Goal: Use online tool/utility: Utilize a website feature to perform a specific function

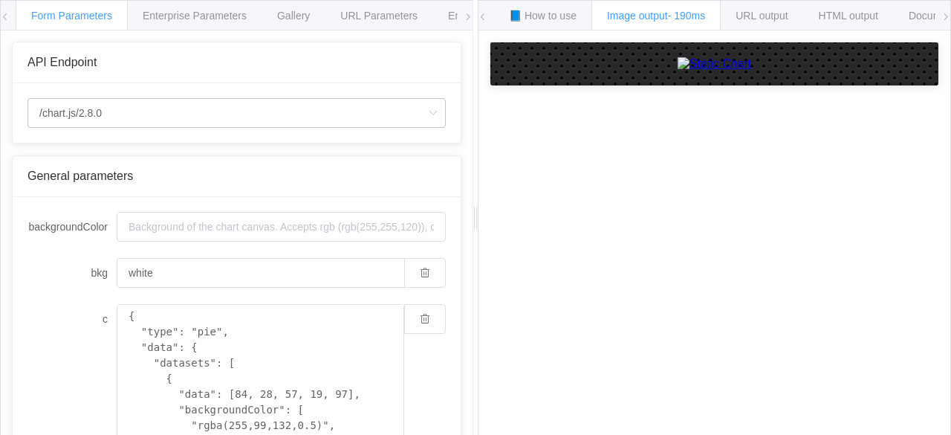
click at [424, 112] on icon at bounding box center [433, 113] width 19 height 30
click at [281, 163] on li "/chart" at bounding box center [236, 153] width 418 height 25
type input "/chart"
type input "20"
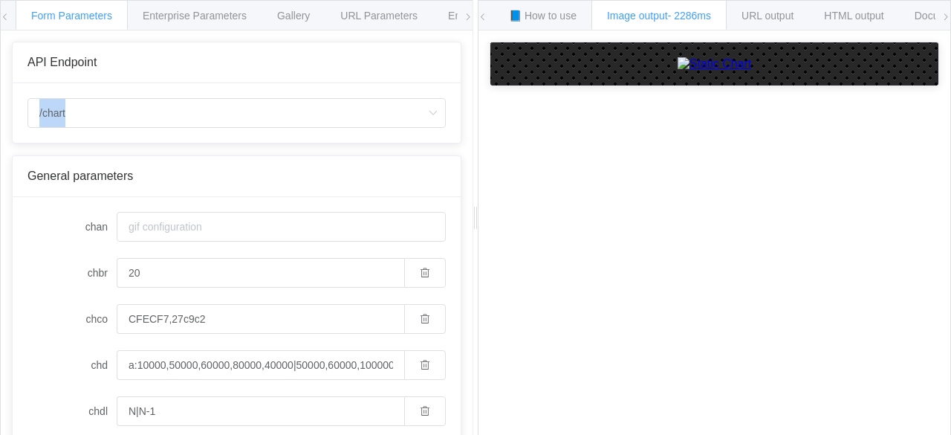
drag, startPoint x: 418, startPoint y: 114, endPoint x: 291, endPoint y: 86, distance: 130.0
click at [291, 86] on div "/chart" at bounding box center [237, 112] width 448 height 59
click at [285, 99] on input "/chart" at bounding box center [236, 113] width 418 height 30
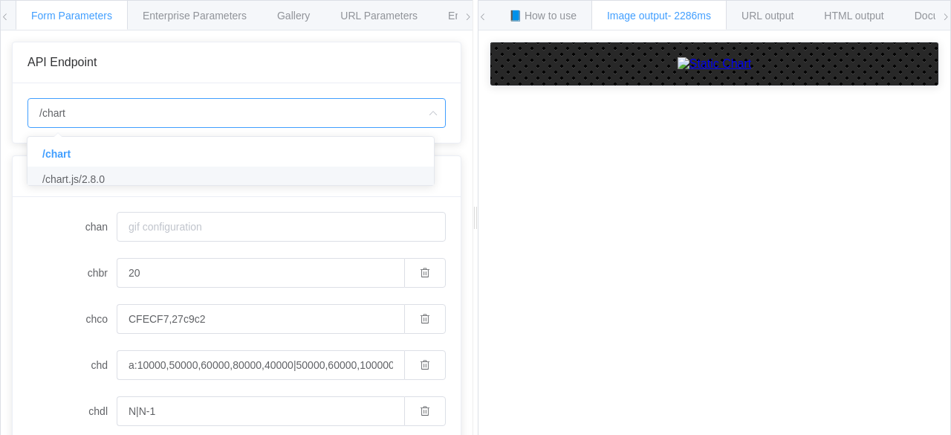
click at [294, 184] on div at bounding box center [231, 181] width 404 height 4
click at [352, 187] on li "/chart.js/2.8.0" at bounding box center [236, 178] width 418 height 25
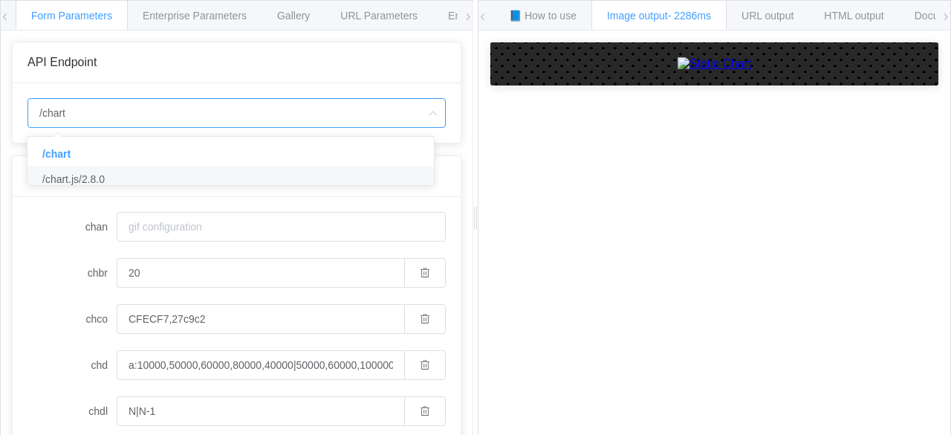
click at [352, 187] on div "General parameters" at bounding box center [237, 176] width 448 height 41
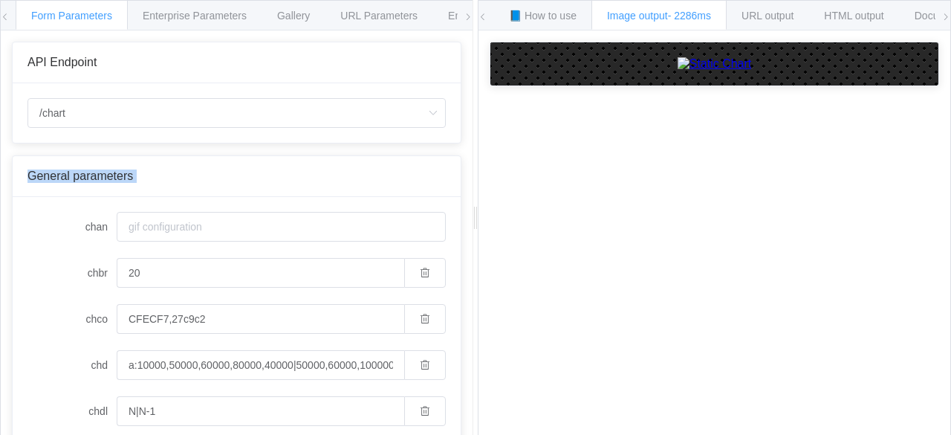
click at [352, 187] on div "General parameters" at bounding box center [237, 176] width 448 height 41
type input "/chart.js/2.8.0"
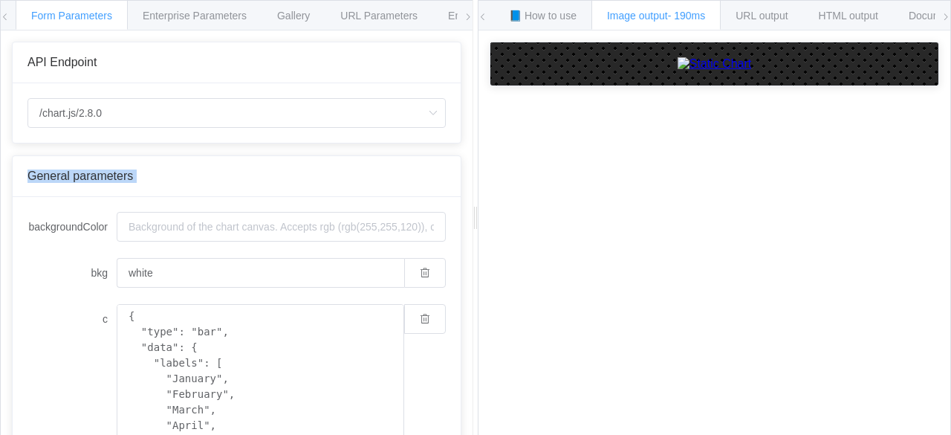
click at [352, 187] on div "General parameters" at bounding box center [237, 176] width 448 height 41
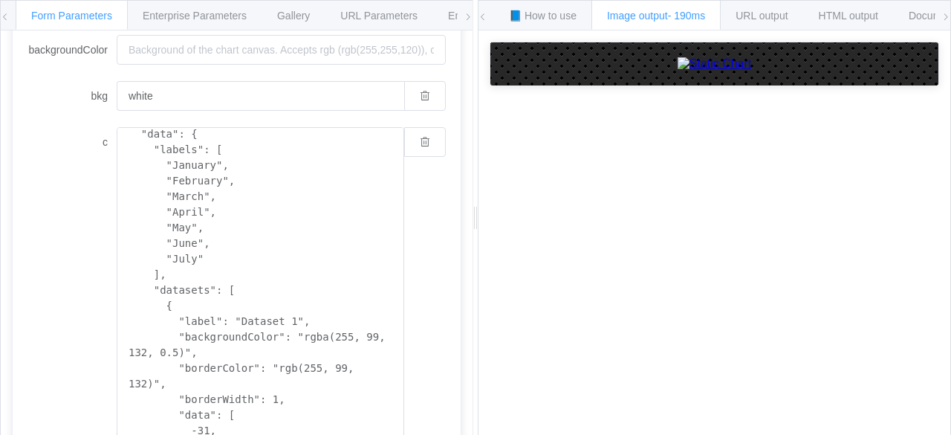
scroll to position [39, 0]
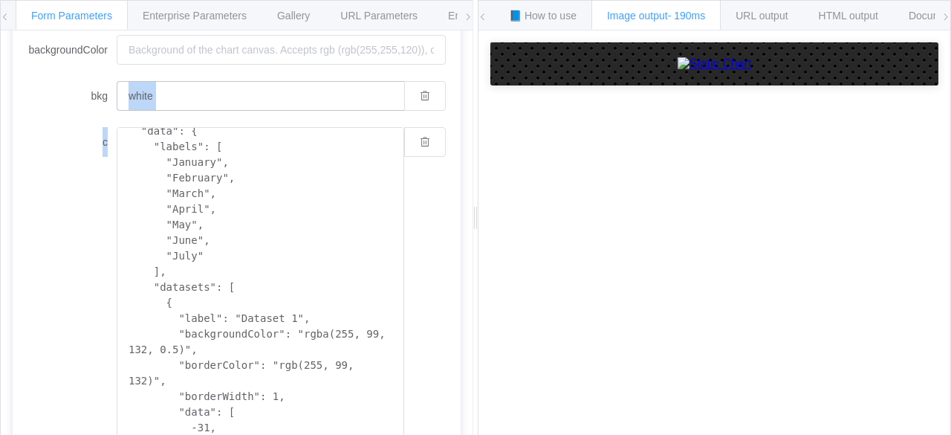
drag, startPoint x: 336, startPoint y: 110, endPoint x: 327, endPoint y: 93, distance: 19.3
click at [327, 93] on form "backgroundColor bkg white c { "type": "bar", "data": { "labels": [ "January", "…" at bounding box center [236, 401] width 418 height 732
click at [327, 93] on input "white" at bounding box center [261, 96] width 288 height 30
type input "black"
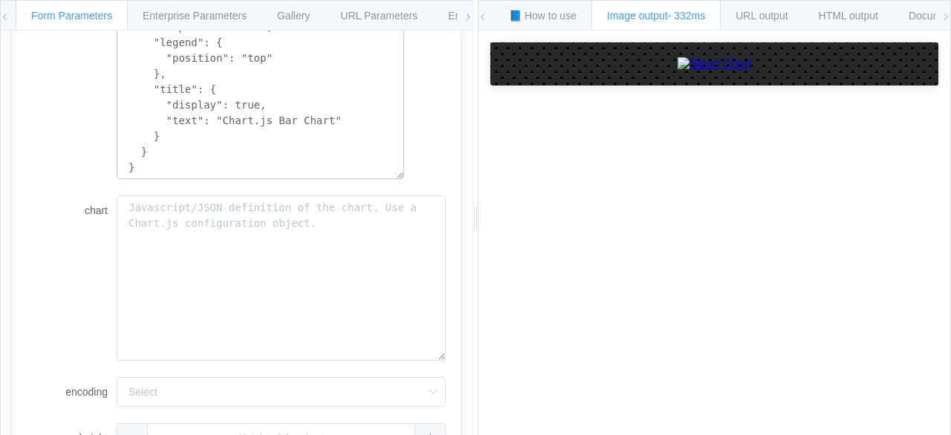
scroll to position [528, 0]
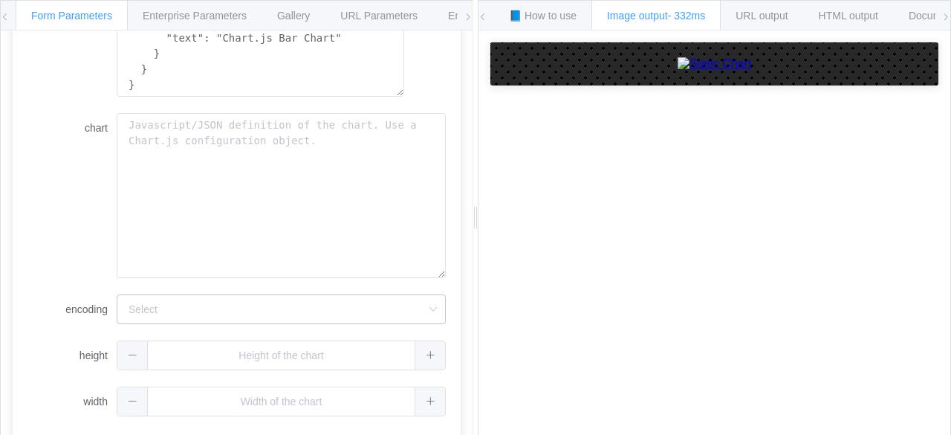
click at [424, 301] on icon at bounding box center [433, 309] width 19 height 30
click at [389, 365] on li "base64" at bounding box center [281, 374] width 328 height 25
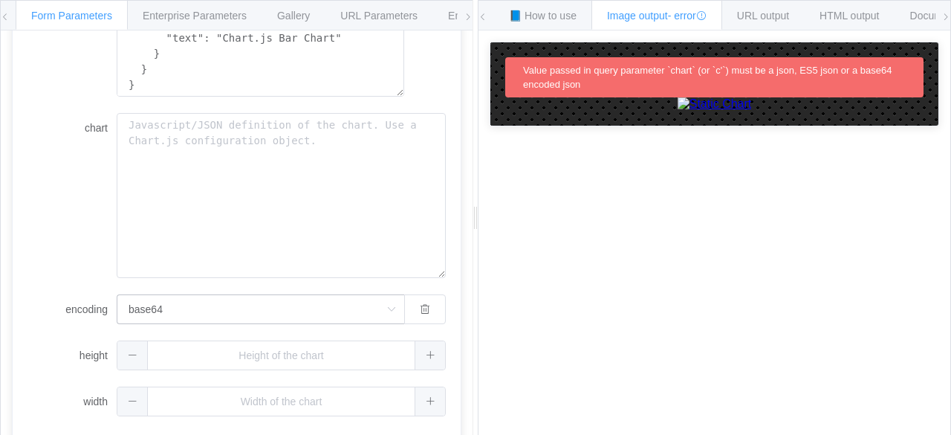
click at [386, 309] on icon at bounding box center [391, 309] width 19 height 30
click at [297, 357] on li "url" at bounding box center [261, 349] width 288 height 25
type input "url"
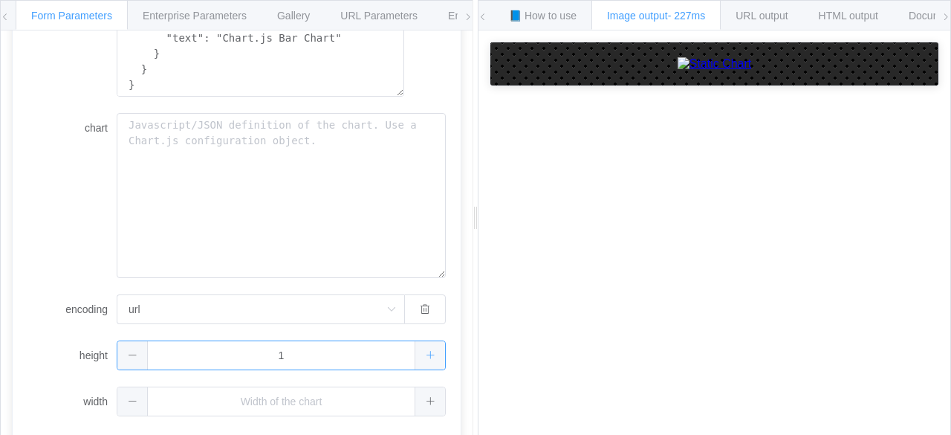
click at [428, 361] on div "1" at bounding box center [281, 355] width 329 height 30
click at [123, 350] on span at bounding box center [132, 355] width 30 height 28
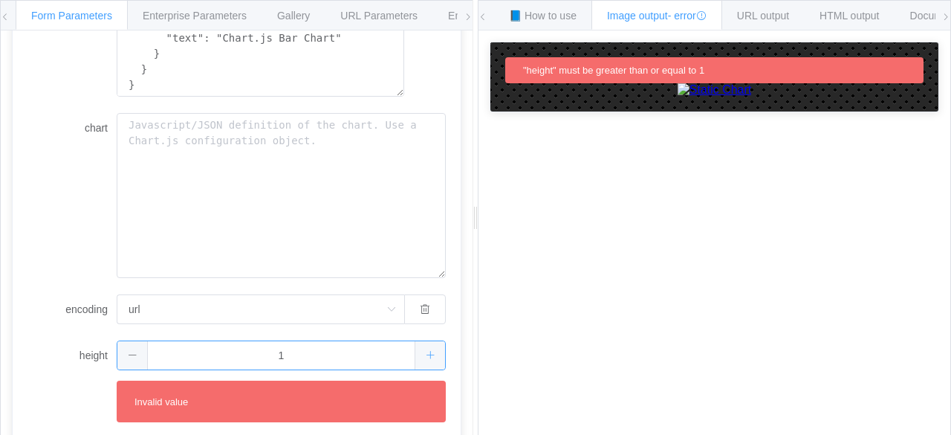
click at [412, 357] on div "1" at bounding box center [281, 355] width 329 height 30
type input "2"
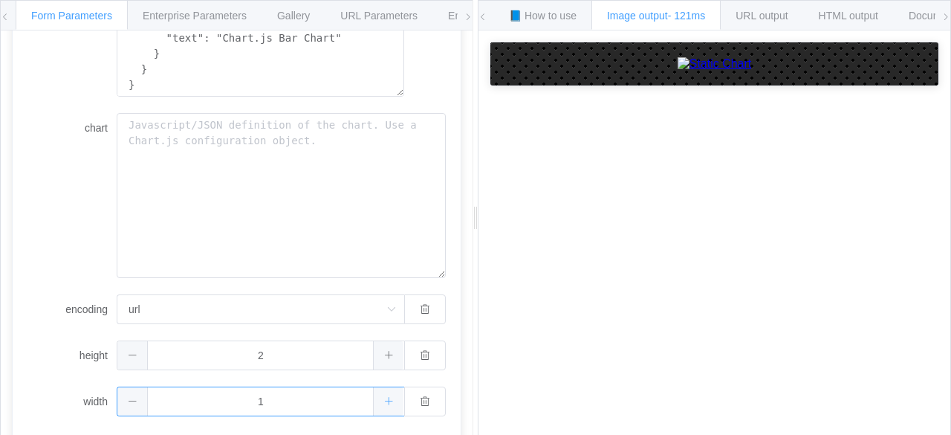
click at [413, 398] on div "1" at bounding box center [281, 401] width 329 height 30
click at [136, 399] on icon at bounding box center [133, 401] width 10 height 10
type input "-2"
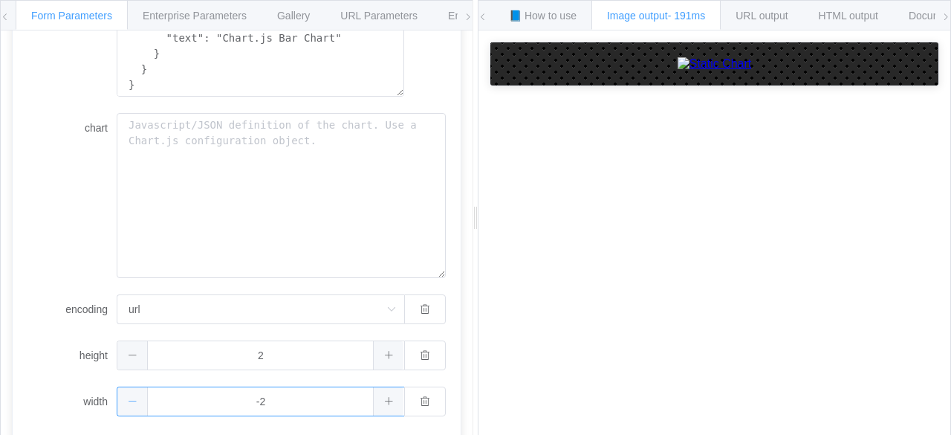
click at [136, 399] on icon at bounding box center [133, 401] width 10 height 10
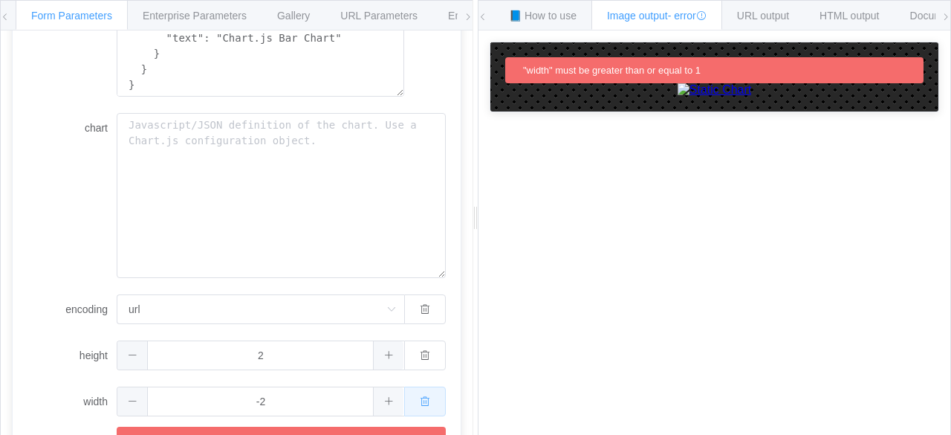
click at [428, 388] on button "button" at bounding box center [425, 401] width 42 height 30
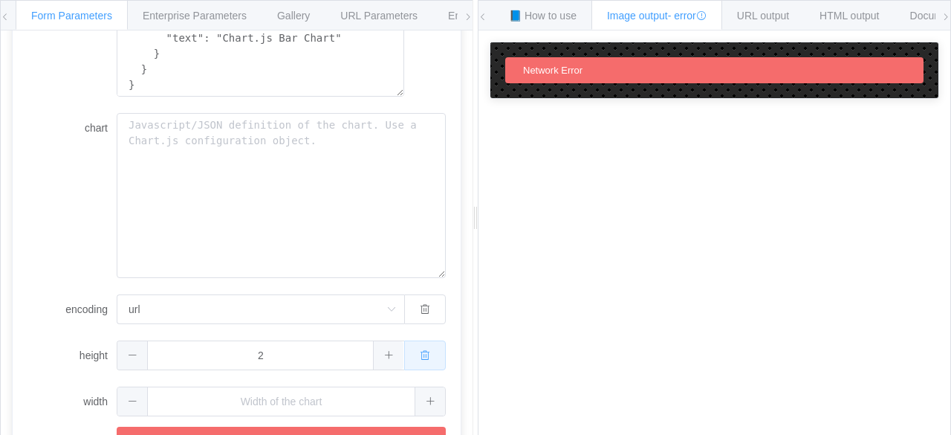
click at [421, 360] on button "button" at bounding box center [425, 355] width 42 height 30
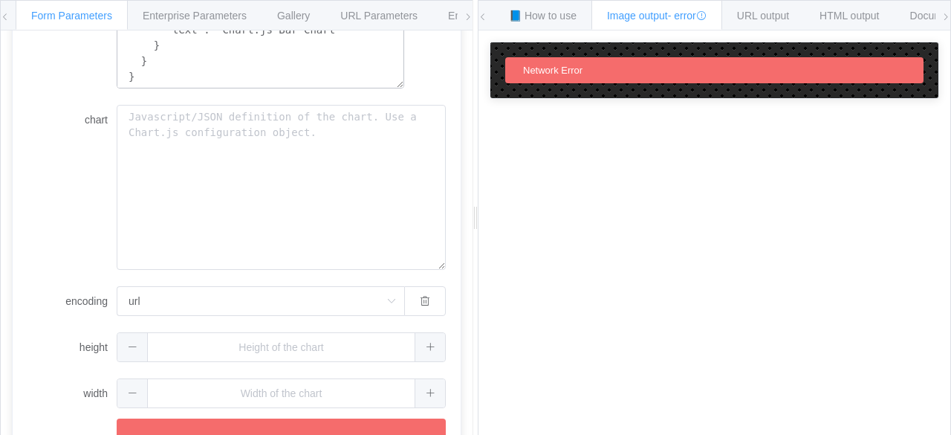
scroll to position [544, 0]
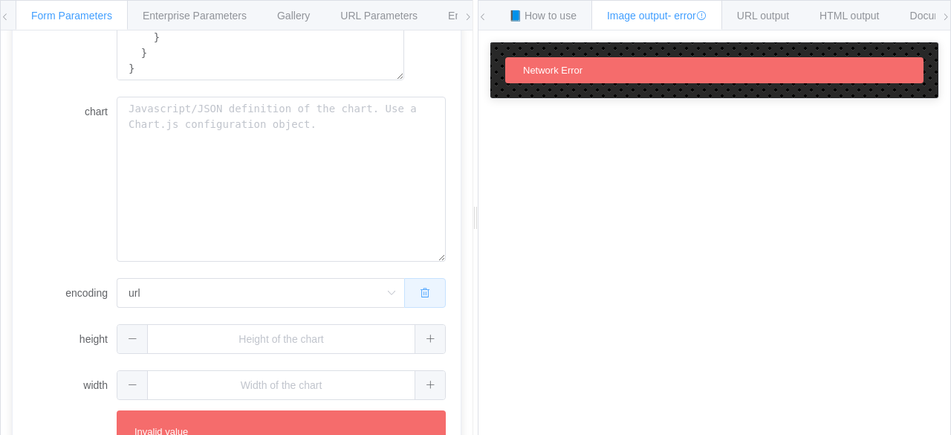
click at [410, 298] on button "button" at bounding box center [425, 293] width 42 height 30
click at [421, 340] on div "1" at bounding box center [281, 339] width 329 height 30
type input "2"
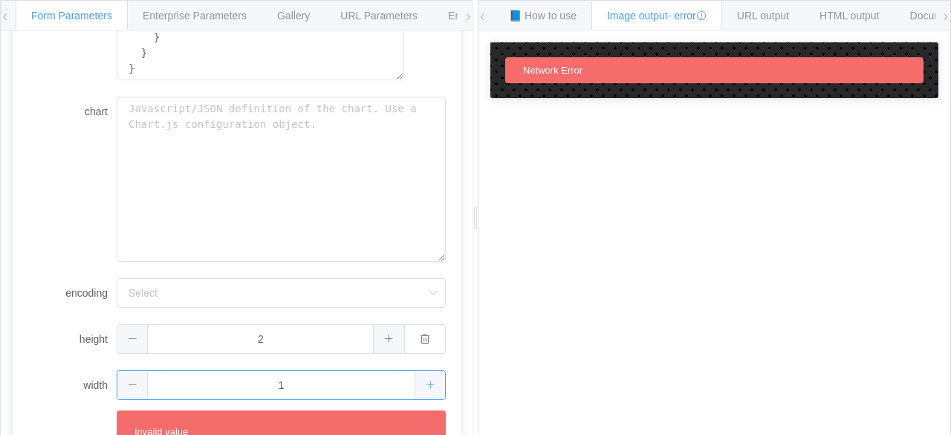
click at [413, 389] on div "1" at bounding box center [281, 385] width 329 height 30
type input "2"
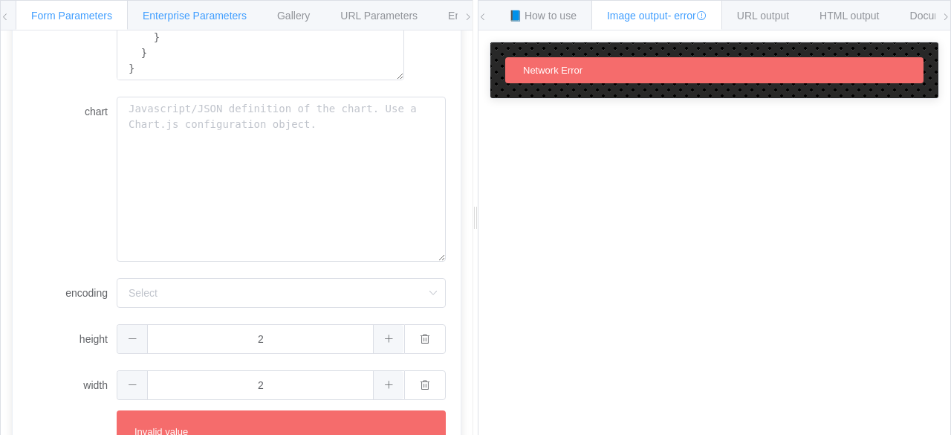
click at [186, 21] on div "Enterprise Parameters" at bounding box center [194, 15] width 135 height 30
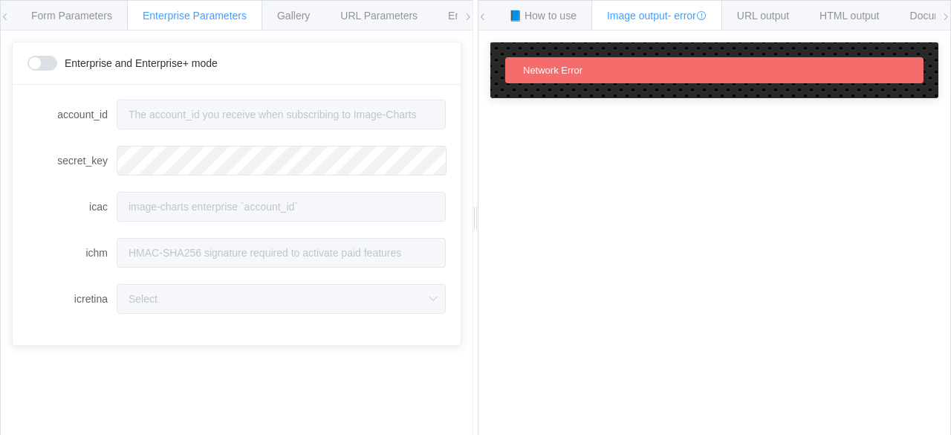
drag, startPoint x: 61, startPoint y: 60, endPoint x: 42, endPoint y: 65, distance: 19.1
click at [42, 65] on div "Enterprise and Enterprise+ mode" at bounding box center [122, 63] width 190 height 15
click at [42, 65] on span at bounding box center [42, 63] width 30 height 15
click at [863, 22] on div "HTML output" at bounding box center [849, 15] width 91 height 30
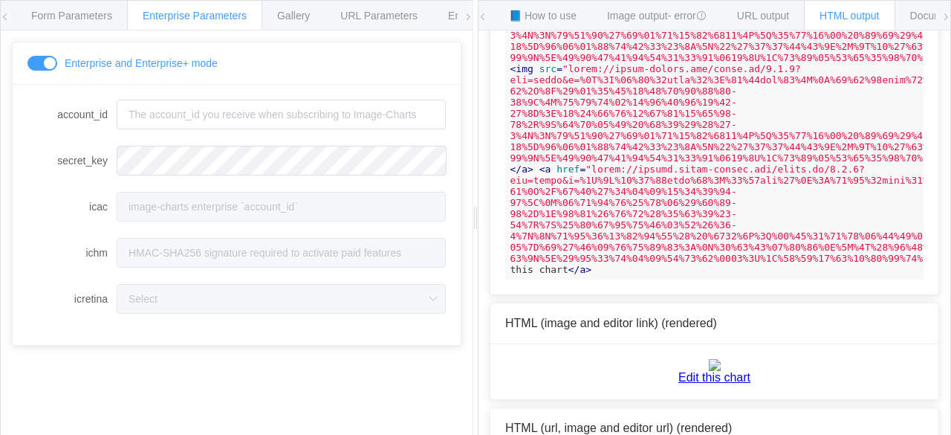
scroll to position [342, 0]
click at [303, 19] on span "Gallery" at bounding box center [293, 16] width 33 height 12
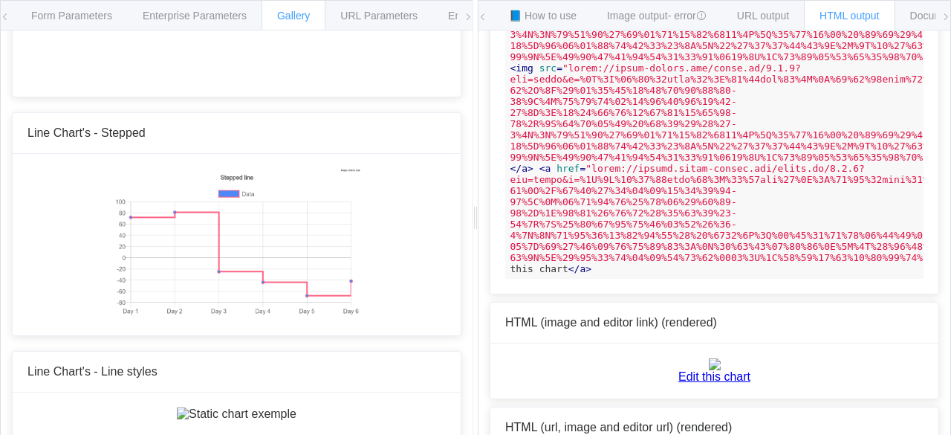
scroll to position [1487, 0]
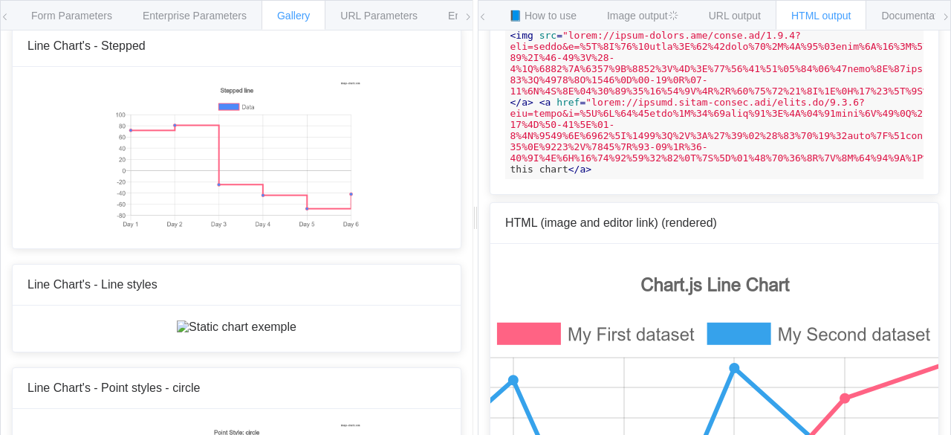
click at [99, 13] on span "Form Parameters" at bounding box center [71, 16] width 81 height 12
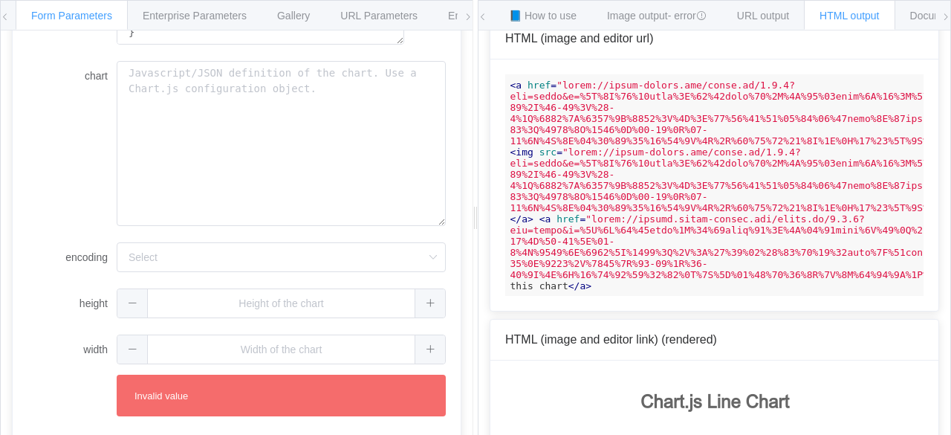
scroll to position [117, 0]
